Goal: Task Accomplishment & Management: Complete application form

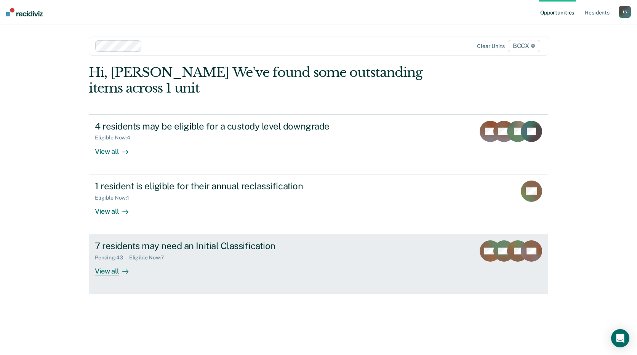
click at [244, 252] on div "Pending : 43 Eligible Now : 7" at bounding box center [228, 256] width 267 height 10
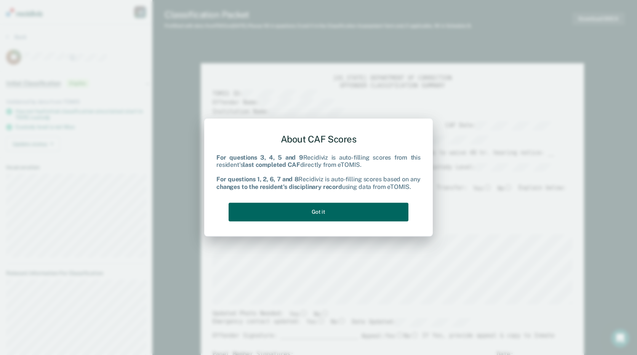
click at [336, 217] on button "Got it" at bounding box center [318, 212] width 180 height 19
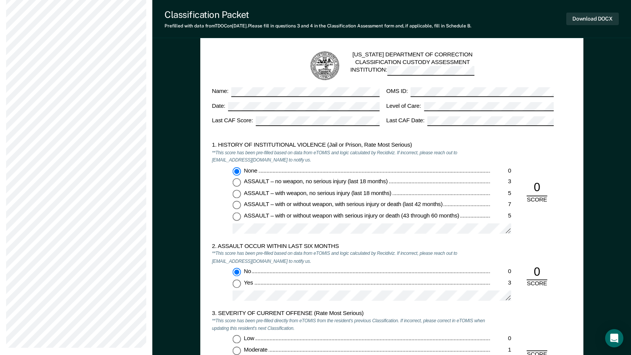
scroll to position [723, 0]
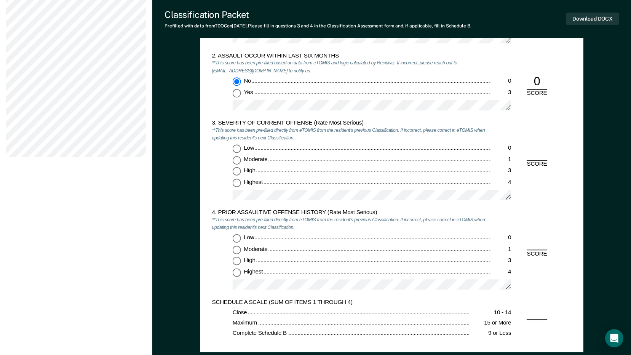
click at [232, 146] on input "Low 0" at bounding box center [236, 149] width 8 height 8
type textarea "x"
radio input "true"
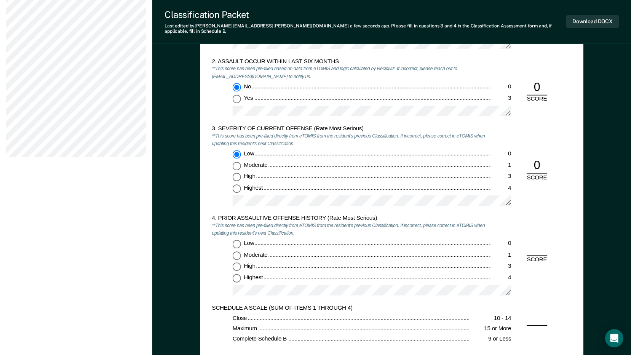
click at [238, 240] on input "Low 0" at bounding box center [236, 244] width 8 height 8
type textarea "x"
radio input "true"
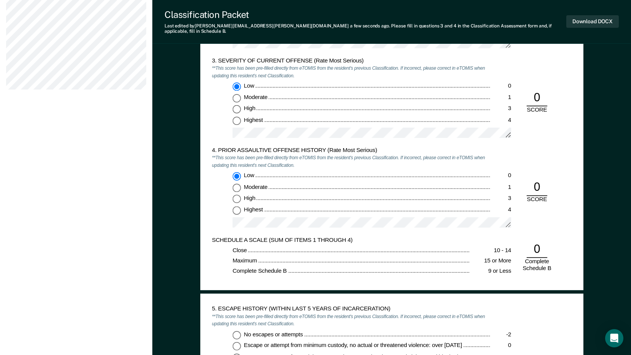
scroll to position [876, 0]
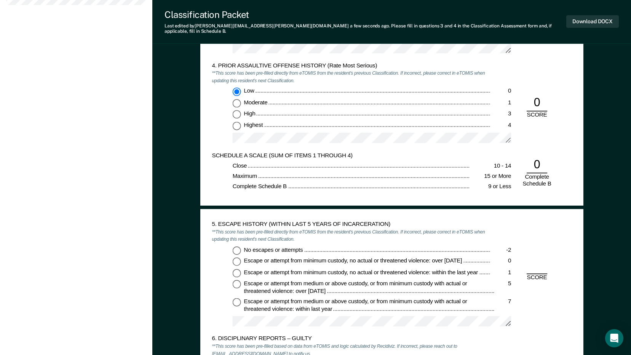
click at [236, 258] on input "Escape or attempt from minimum custody, no actual or threatened violence: over …" at bounding box center [236, 261] width 8 height 8
type textarea "x"
radio input "true"
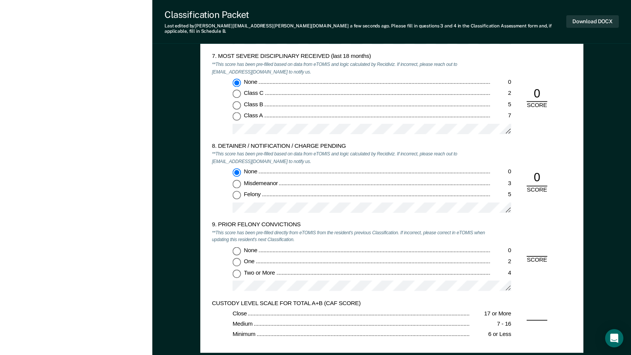
scroll to position [1332, 0]
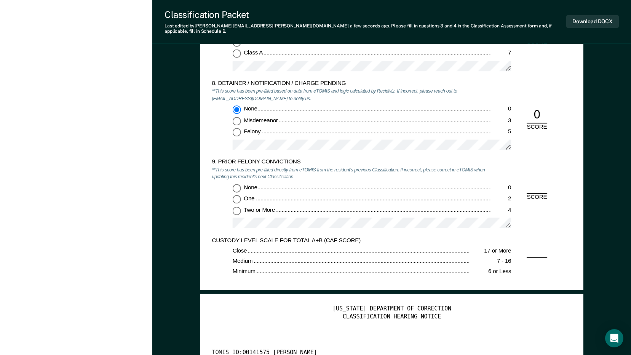
click at [238, 206] on input "Two or More 4" at bounding box center [236, 210] width 8 height 8
type textarea "x"
radio input "true"
click at [597, 19] on button "Download DOCX" at bounding box center [592, 21] width 53 height 13
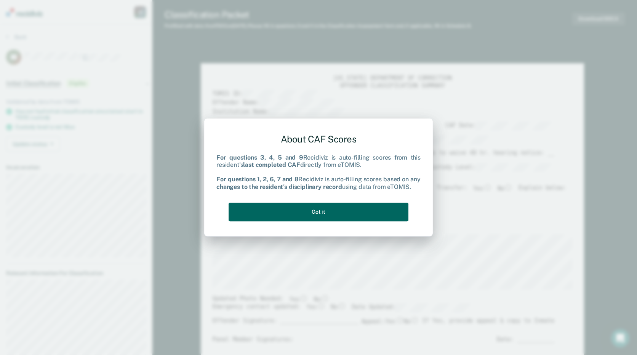
click at [394, 210] on button "Got it" at bounding box center [318, 212] width 180 height 19
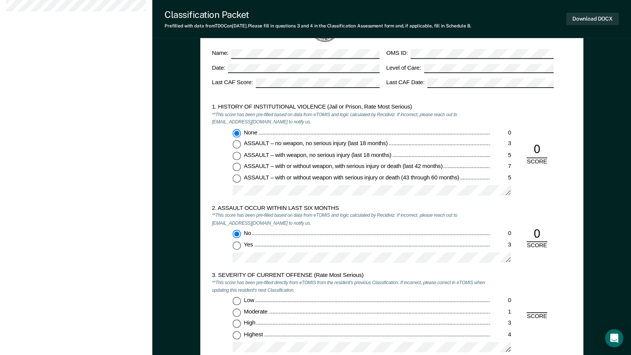
scroll to position [647, 0]
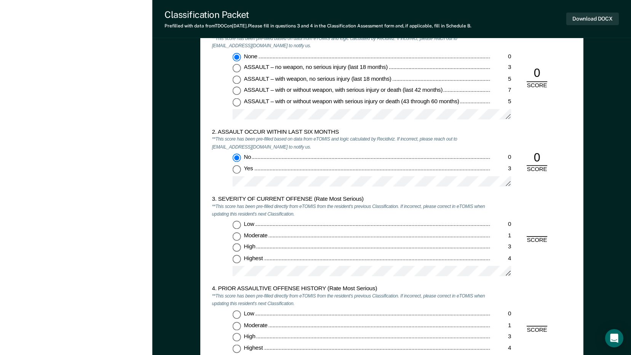
click at [236, 235] on input "Moderate 1" at bounding box center [236, 236] width 8 height 8
type textarea "x"
radio input "true"
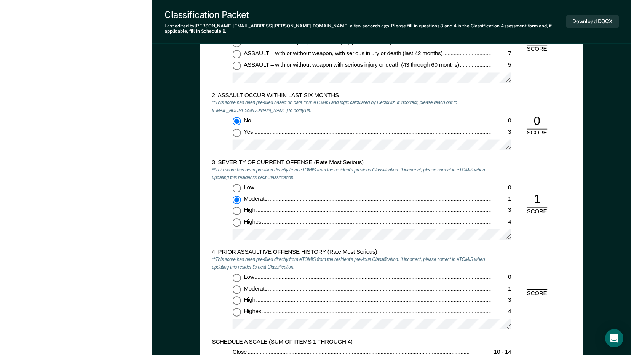
scroll to position [761, 0]
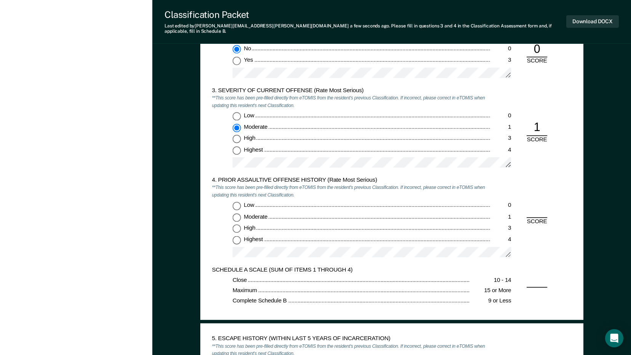
click at [234, 202] on input "Low 0" at bounding box center [236, 206] width 8 height 8
type textarea "x"
radio input "true"
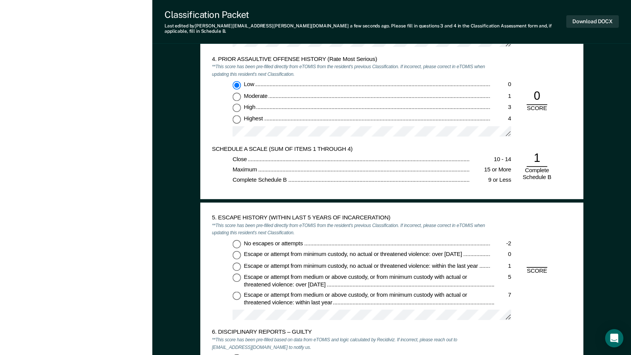
scroll to position [914, 0]
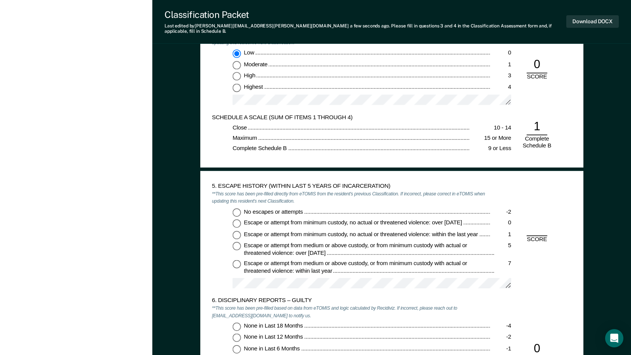
click at [235, 208] on input "No escapes or attempts -2" at bounding box center [236, 212] width 8 height 8
type textarea "x"
radio input "true"
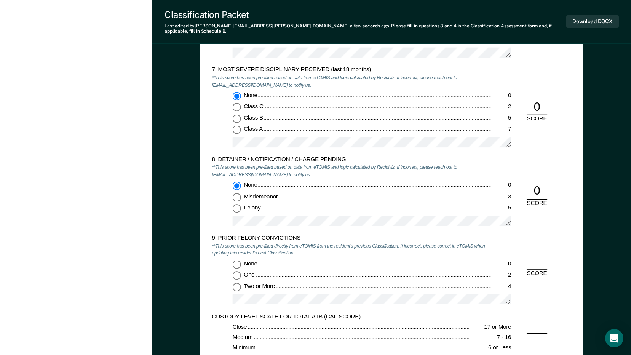
scroll to position [1294, 0]
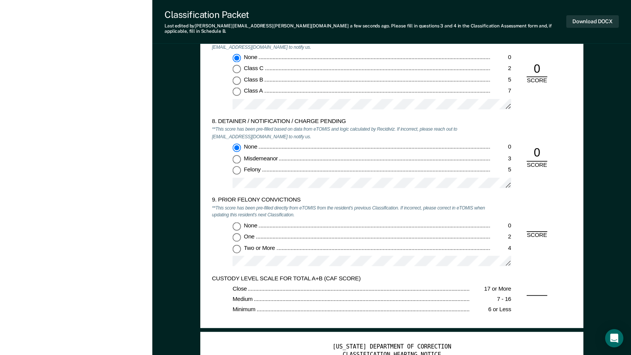
click at [238, 244] on input "Two or More 4" at bounding box center [236, 248] width 8 height 8
type textarea "x"
radio input "true"
click at [607, 23] on button "Download DOCX" at bounding box center [592, 21] width 53 height 13
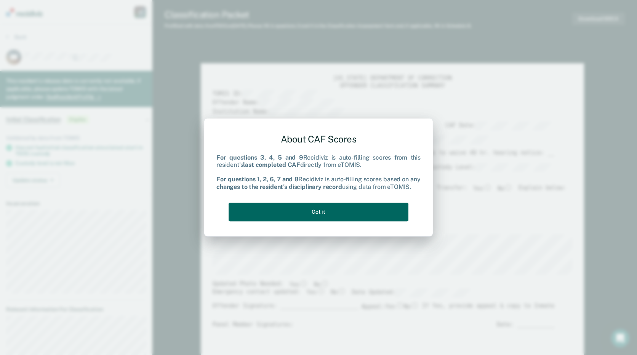
click at [336, 212] on button "Got it" at bounding box center [318, 212] width 180 height 19
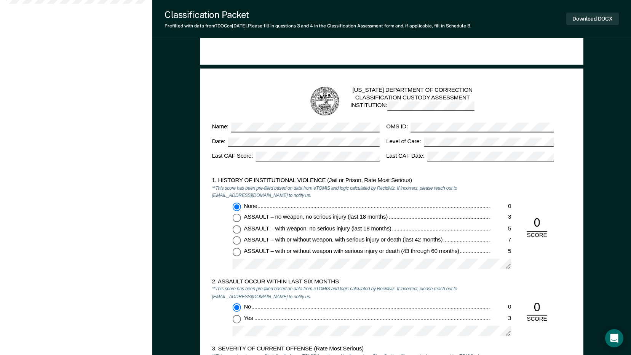
scroll to position [609, 0]
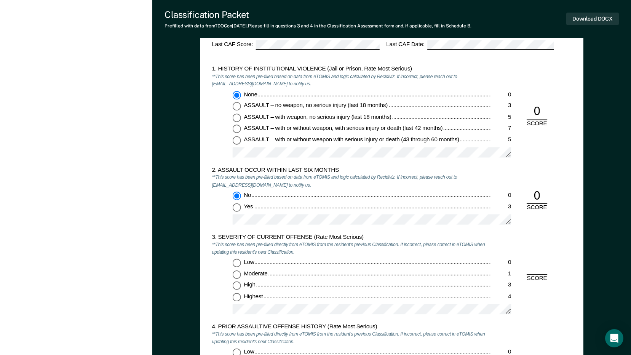
click at [235, 294] on input "Highest 4" at bounding box center [236, 297] width 8 height 8
type textarea "x"
radio input "true"
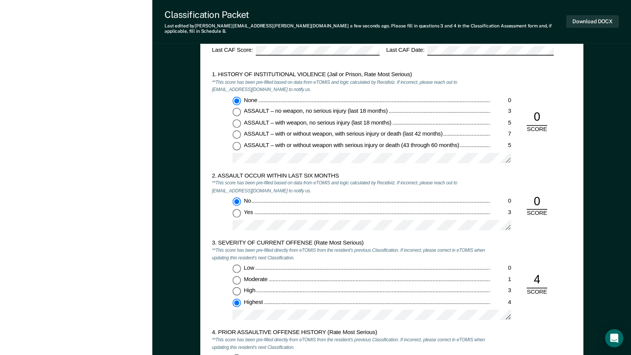
scroll to position [761, 0]
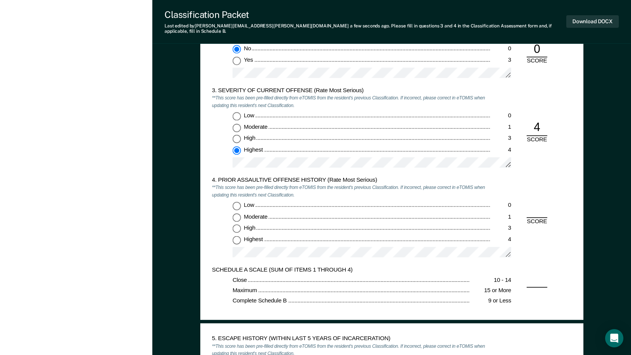
click at [237, 236] on input "Highest 4" at bounding box center [236, 240] width 8 height 8
type textarea "x"
radio input "true"
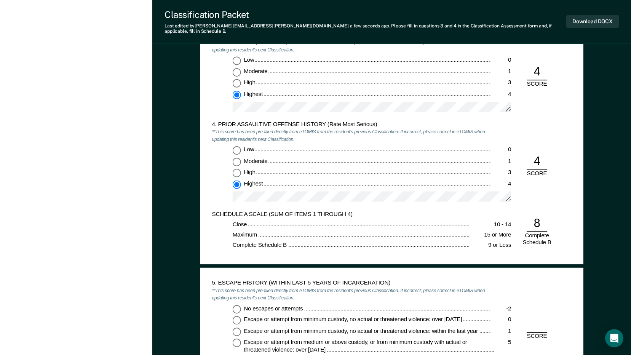
scroll to position [876, 0]
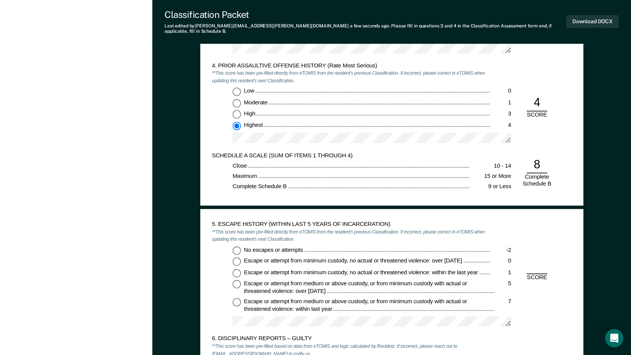
click at [235, 246] on input "No escapes or attempts -2" at bounding box center [236, 250] width 8 height 8
type textarea "x"
radio input "true"
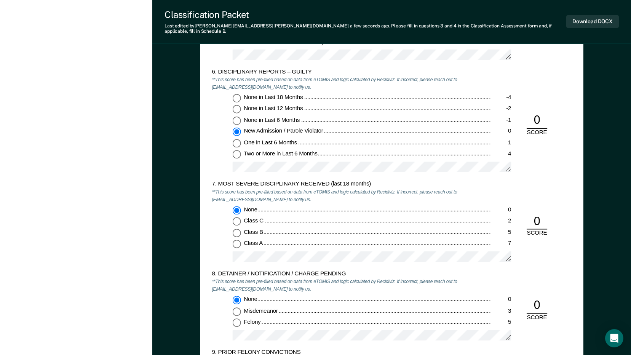
scroll to position [1256, 0]
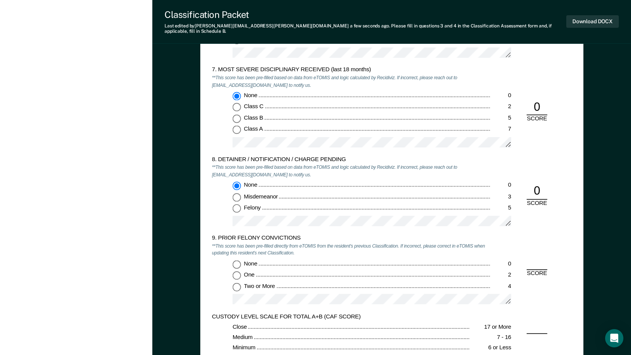
click at [235, 283] on input "Two or More 4" at bounding box center [236, 286] width 8 height 8
type textarea "x"
radio input "true"
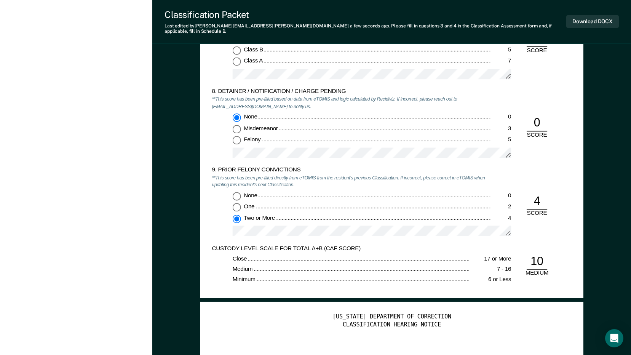
scroll to position [1409, 0]
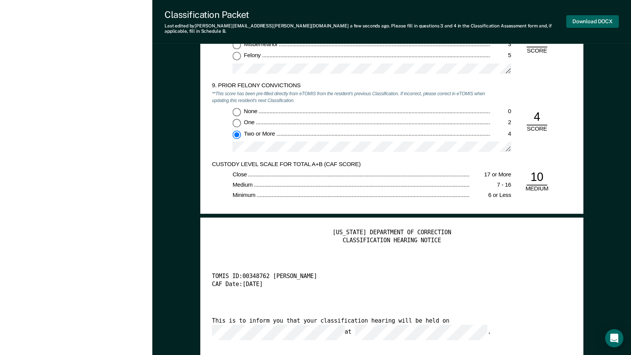
click at [590, 17] on button "Download DOCX" at bounding box center [592, 21] width 53 height 13
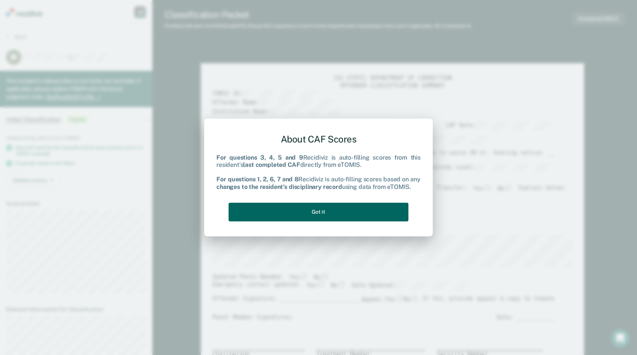
click at [384, 210] on button "Got it" at bounding box center [318, 212] width 180 height 19
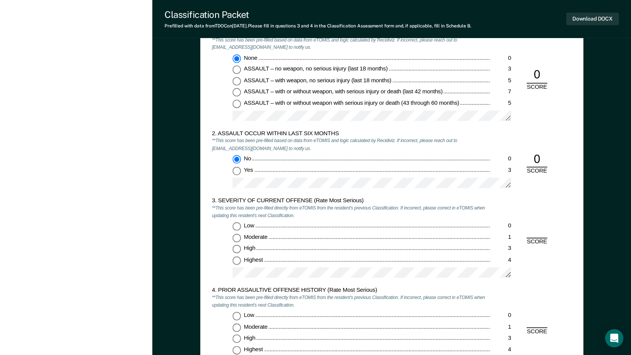
scroll to position [647, 0]
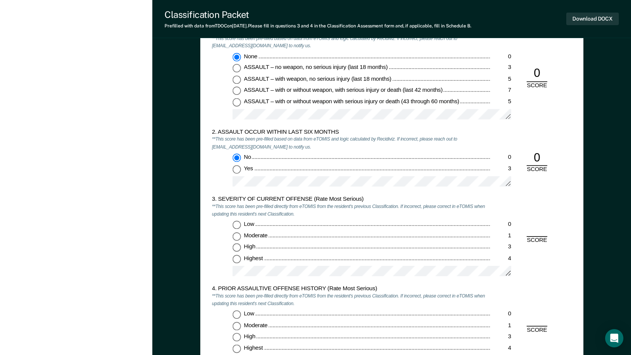
click at [233, 261] on input "Highest 4" at bounding box center [236, 259] width 8 height 8
type textarea "x"
radio input "true"
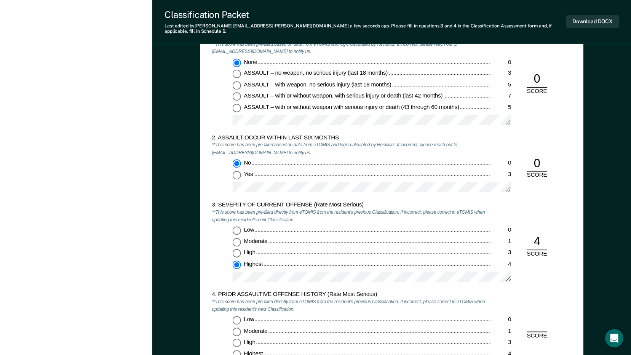
scroll to position [723, 0]
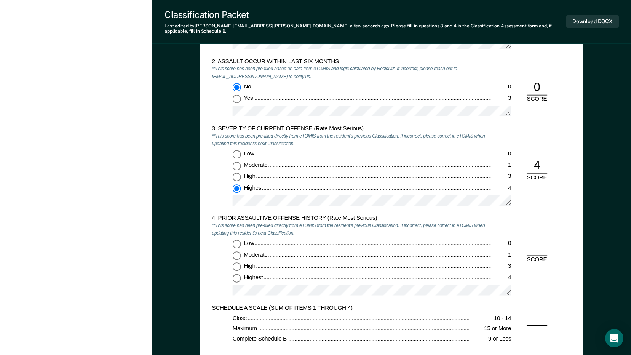
click at [237, 240] on input "Low 0" at bounding box center [236, 244] width 8 height 8
type textarea "x"
radio input "true"
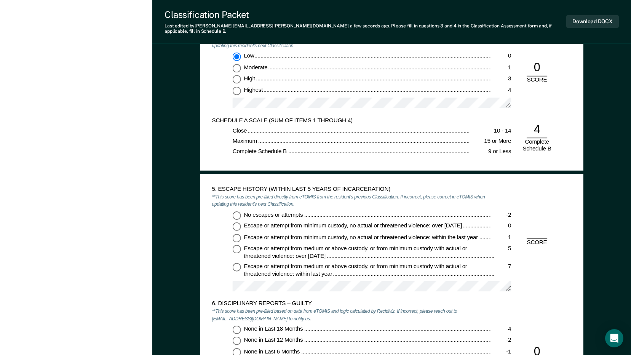
scroll to position [952, 0]
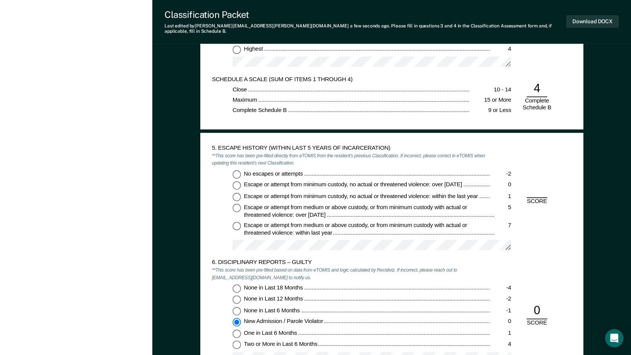
click at [236, 170] on input "No escapes or attempts -2" at bounding box center [236, 174] width 8 height 8
type textarea "x"
radio input "true"
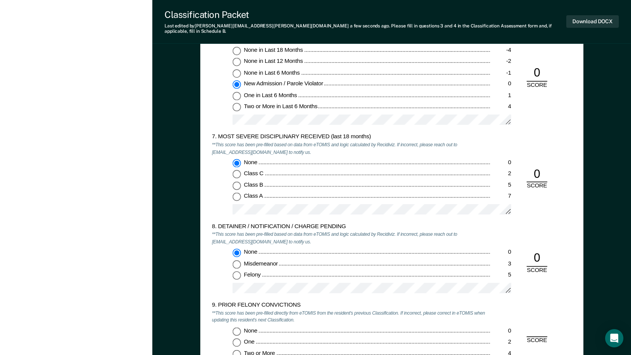
scroll to position [1256, 0]
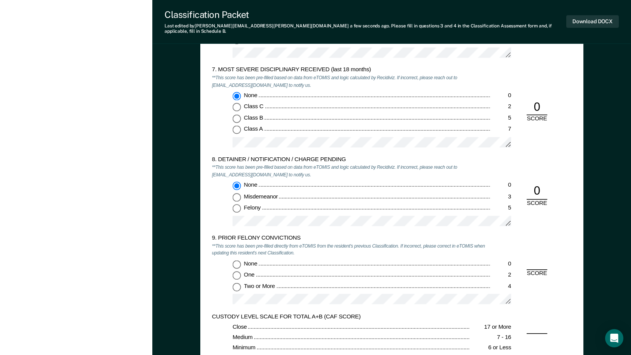
click at [238, 282] on input "Two or More 4" at bounding box center [236, 286] width 8 height 8
type textarea "x"
radio input "true"
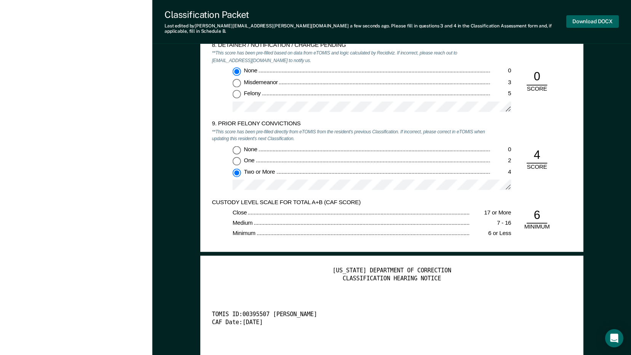
click at [600, 18] on button "Download DOCX" at bounding box center [592, 21] width 53 height 13
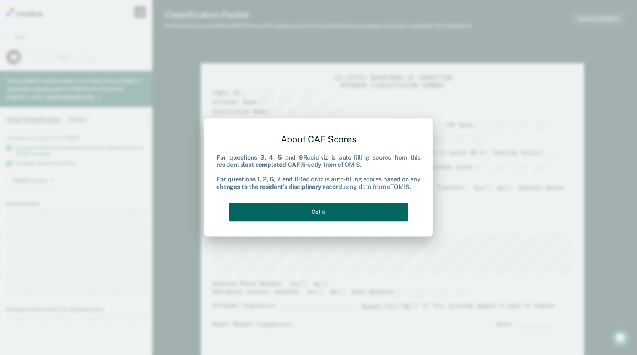
click at [380, 213] on button "Got it" at bounding box center [318, 212] width 180 height 19
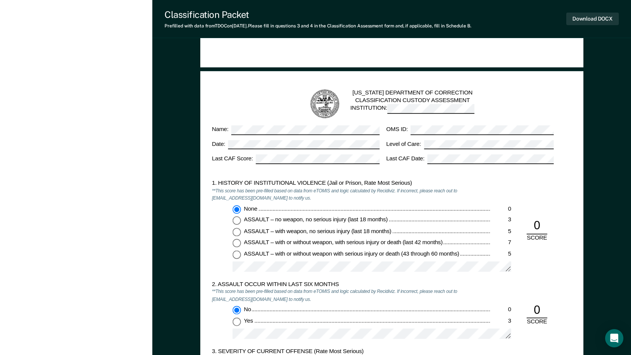
scroll to position [685, 0]
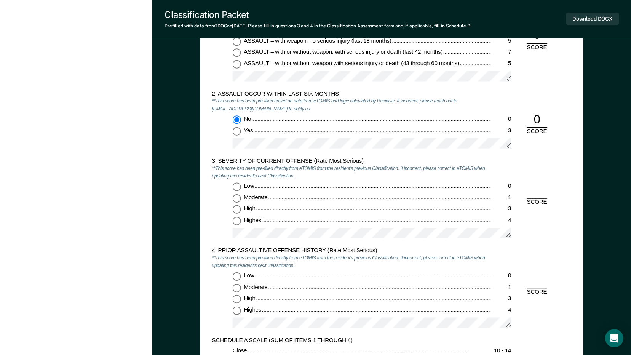
click at [236, 199] on input "Moderate 1" at bounding box center [236, 198] width 8 height 8
type textarea "x"
radio input "true"
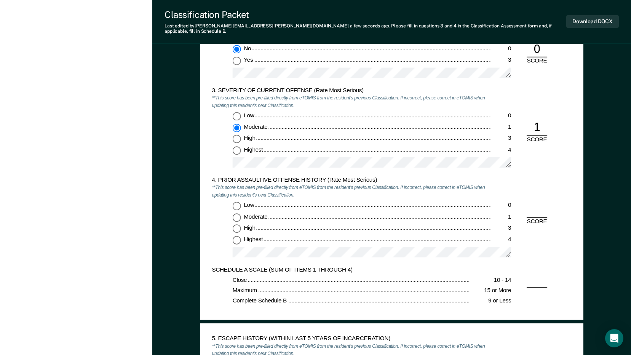
click at [236, 202] on input "Low 0" at bounding box center [236, 206] width 8 height 8
type textarea "x"
radio input "true"
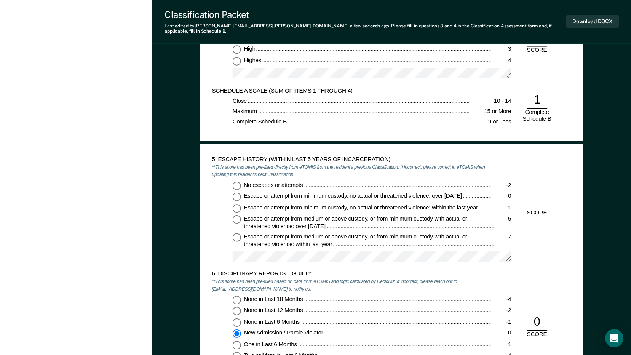
scroll to position [952, 0]
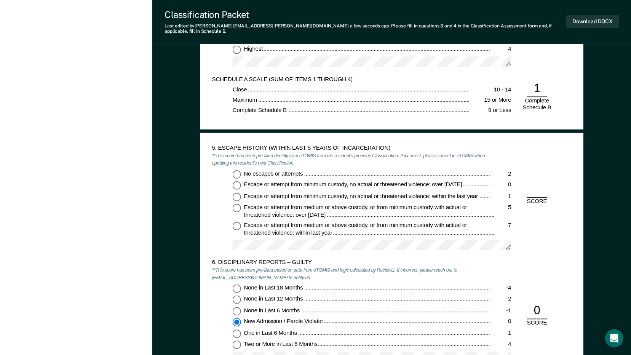
click at [236, 170] on input "No escapes or attempts -2" at bounding box center [236, 174] width 8 height 8
type textarea "x"
radio input "true"
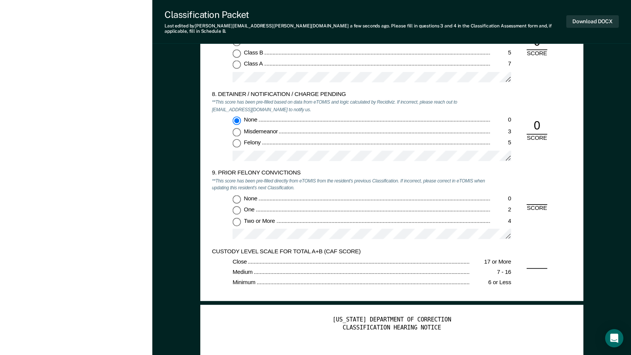
scroll to position [1332, 0]
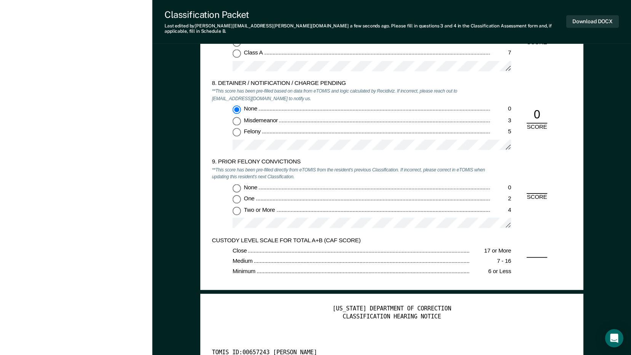
click at [238, 184] on input "None 0" at bounding box center [236, 188] width 8 height 8
type textarea "x"
radio input "true"
click at [592, 16] on button "Download DOCX" at bounding box center [592, 21] width 53 height 13
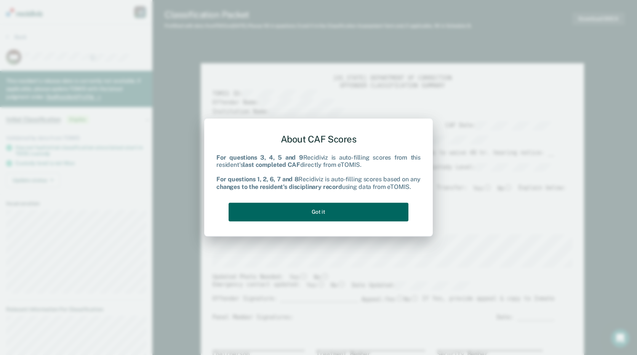
click at [358, 207] on button "Got it" at bounding box center [318, 212] width 180 height 19
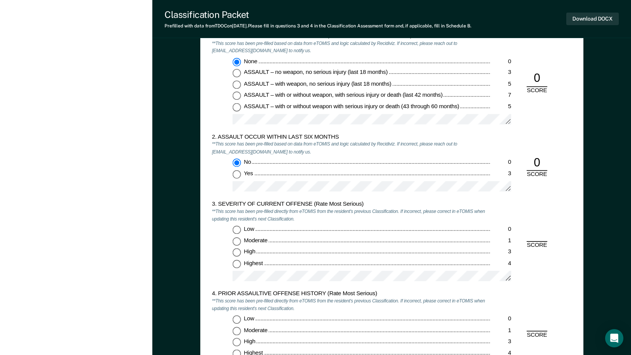
scroll to position [685, 0]
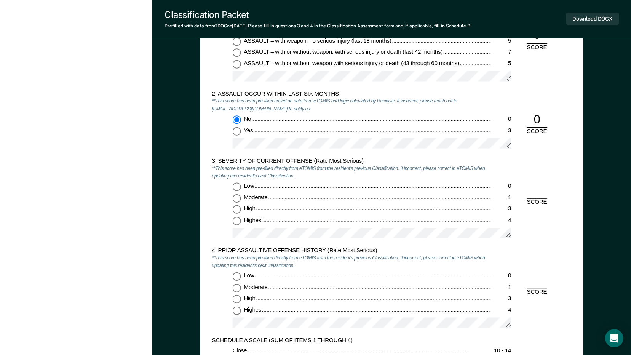
click at [239, 220] on input "Highest 4" at bounding box center [236, 221] width 8 height 8
type textarea "x"
radio input "true"
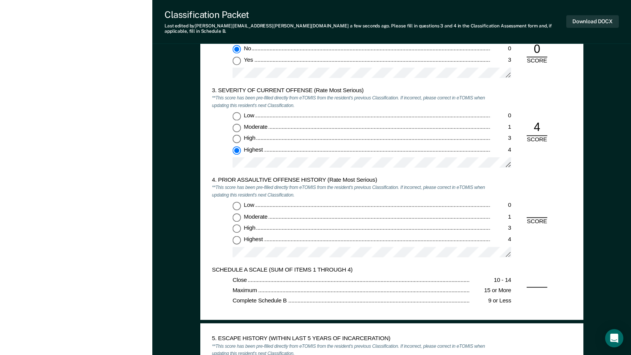
click at [238, 202] on input "Low 0" at bounding box center [236, 206] width 8 height 8
type textarea "x"
radio input "true"
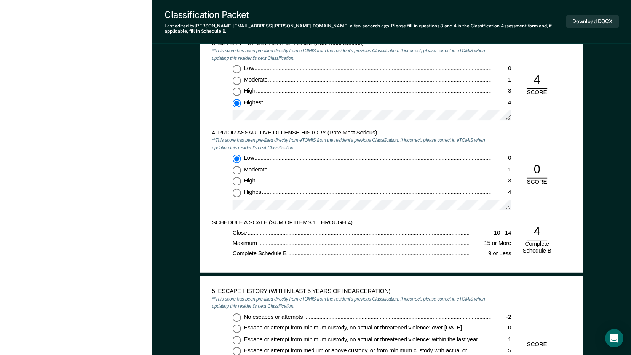
scroll to position [876, 0]
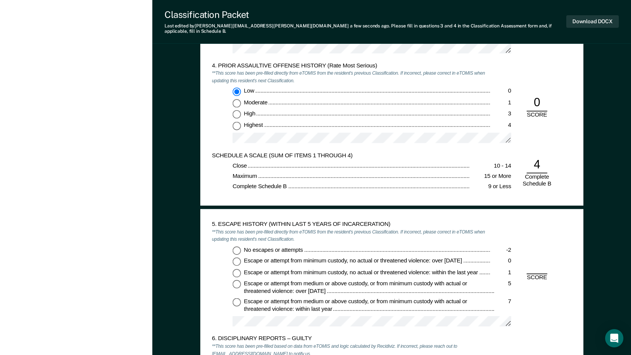
click at [235, 246] on input "No escapes or attempts -2" at bounding box center [236, 250] width 8 height 8
type textarea "x"
radio input "true"
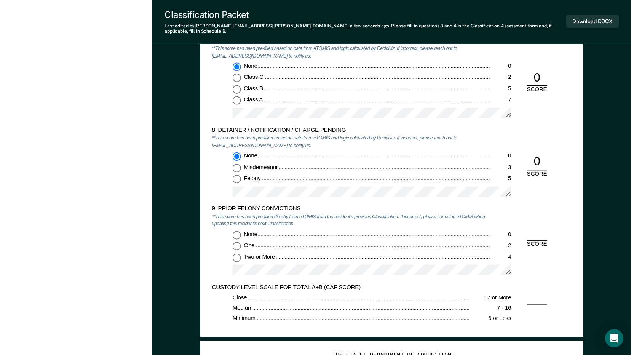
scroll to position [1294, 0]
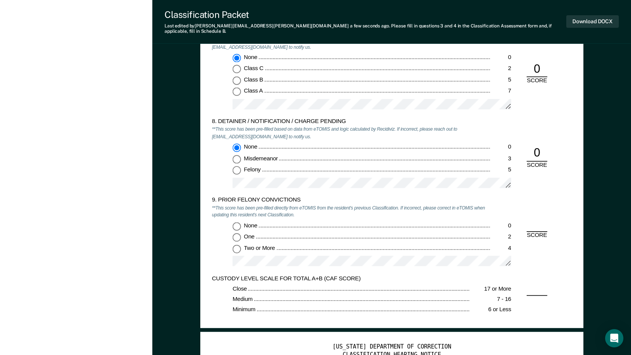
click at [235, 222] on input "None 0" at bounding box center [236, 226] width 8 height 8
type textarea "x"
radio input "true"
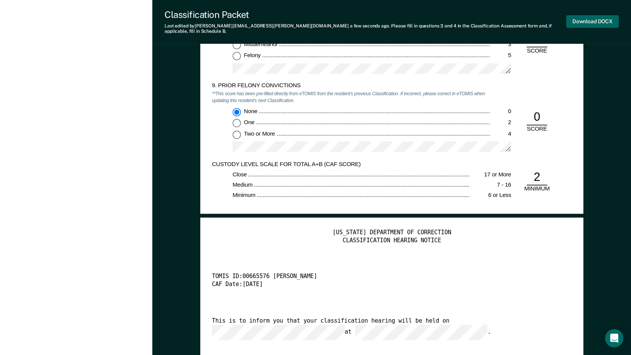
click at [584, 20] on button "Download DOCX" at bounding box center [592, 21] width 53 height 13
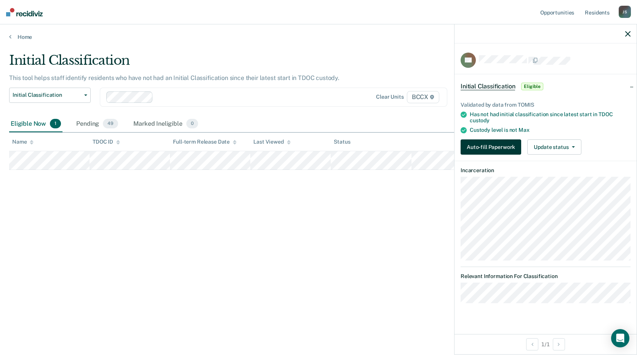
click at [482, 141] on button "Auto-fill Paperwork" at bounding box center [490, 146] width 61 height 15
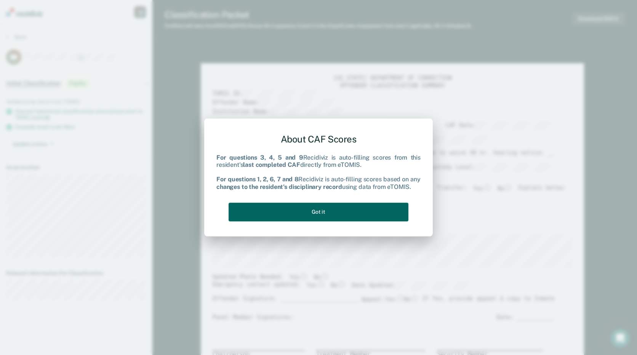
click at [379, 210] on button "Got it" at bounding box center [318, 212] width 180 height 19
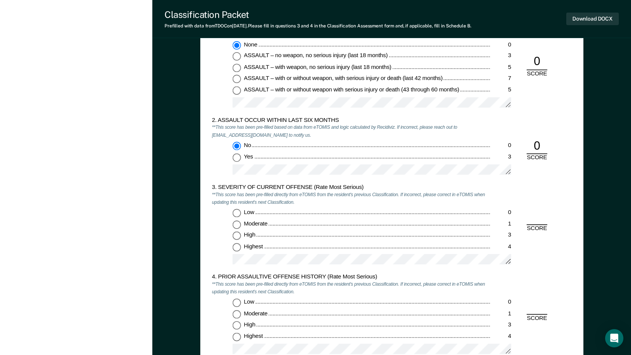
scroll to position [723, 0]
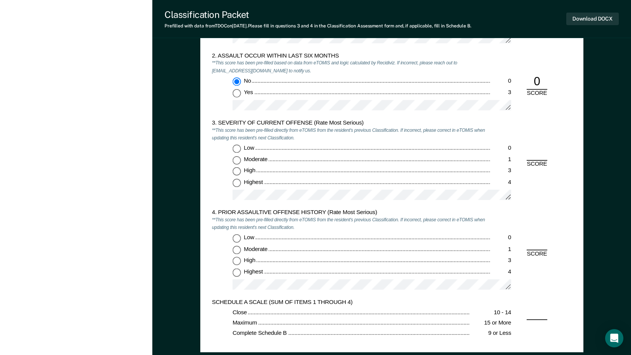
click at [236, 161] on input "Moderate 1" at bounding box center [236, 160] width 8 height 8
type textarea "x"
radio input "true"
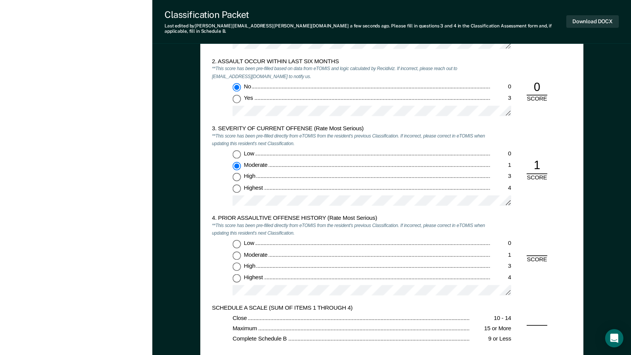
click at [236, 240] on input "Low 0" at bounding box center [236, 244] width 8 height 8
type textarea "x"
radio input "true"
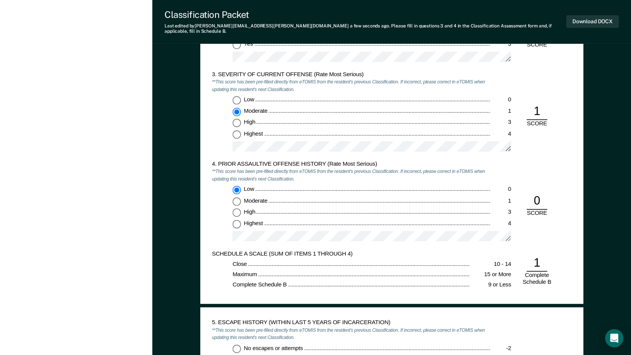
scroll to position [876, 0]
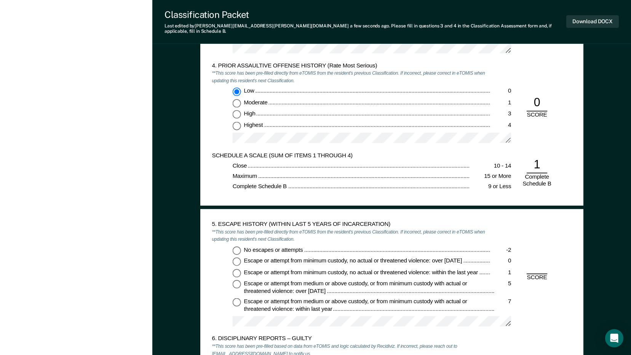
click at [235, 246] on input "No escapes or attempts -2" at bounding box center [236, 250] width 8 height 8
type textarea "x"
radio input "true"
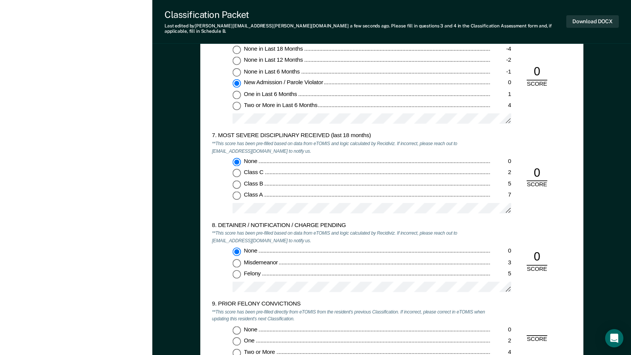
scroll to position [1256, 0]
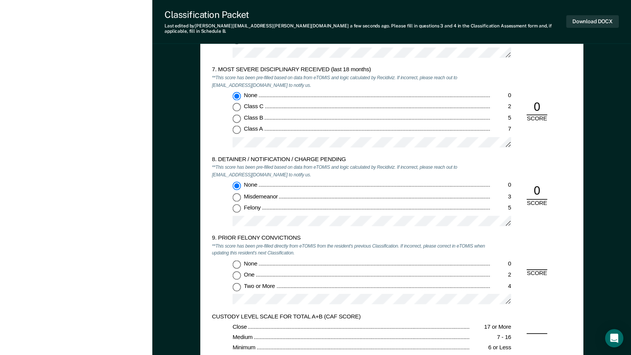
click at [234, 260] on input "None 0" at bounding box center [236, 264] width 8 height 8
type textarea "x"
radio input "true"
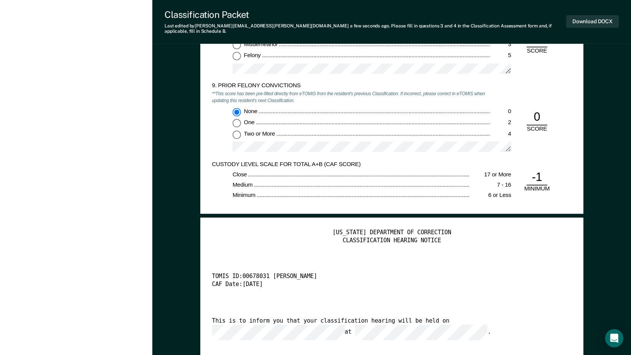
scroll to position [1485, 0]
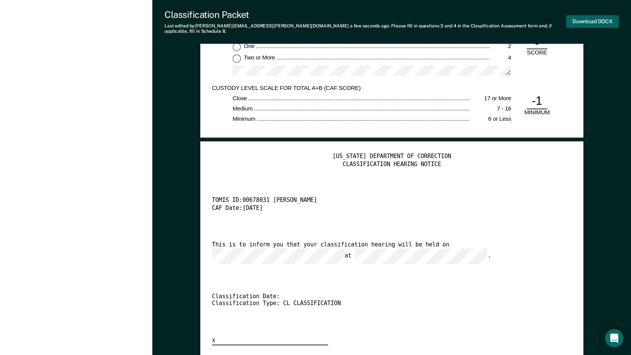
click at [600, 19] on button "Download DOCX" at bounding box center [592, 21] width 53 height 13
type textarea "x"
